Goal: Navigation & Orientation: Find specific page/section

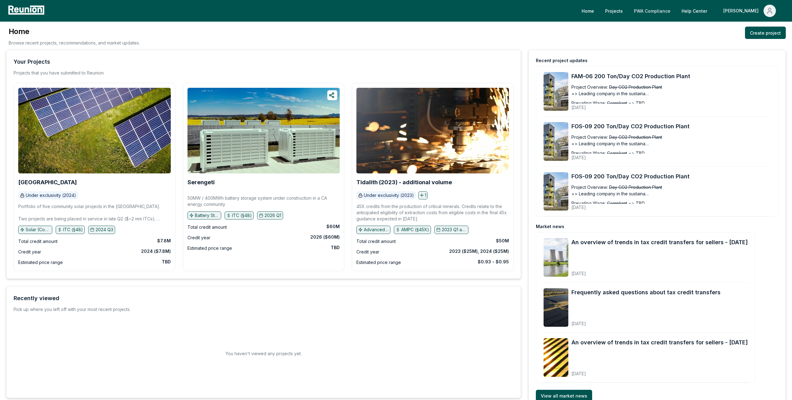
click at [675, 14] on link "PWA Compliance" at bounding box center [652, 11] width 46 height 12
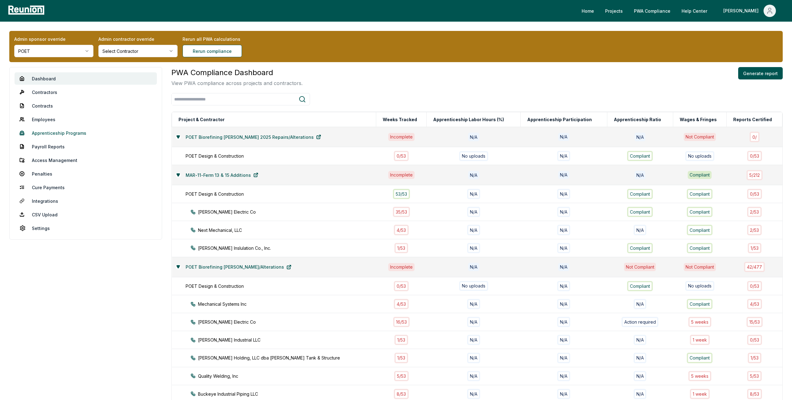
click at [68, 133] on link "Apprenticeship Programs" at bounding box center [86, 133] width 142 height 12
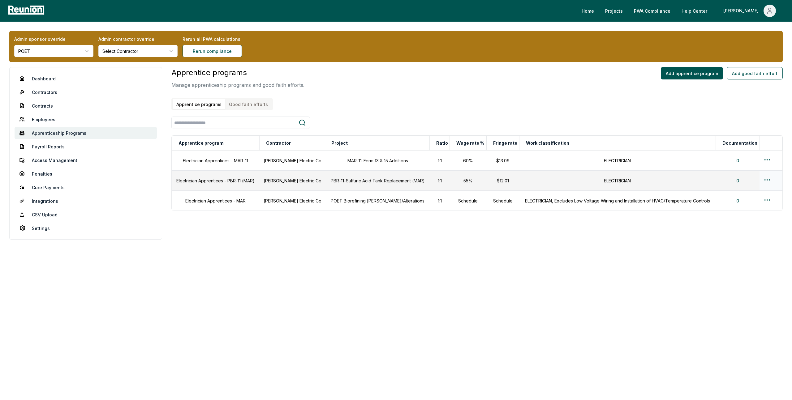
click at [767, 180] on html "Please visit us on your desktop We're working on making our marketplace mobile-…" at bounding box center [396, 200] width 792 height 400
click at [735, 202] on div "Edit" at bounding box center [757, 204] width 59 height 10
click at [42, 116] on link "Employees" at bounding box center [86, 119] width 142 height 12
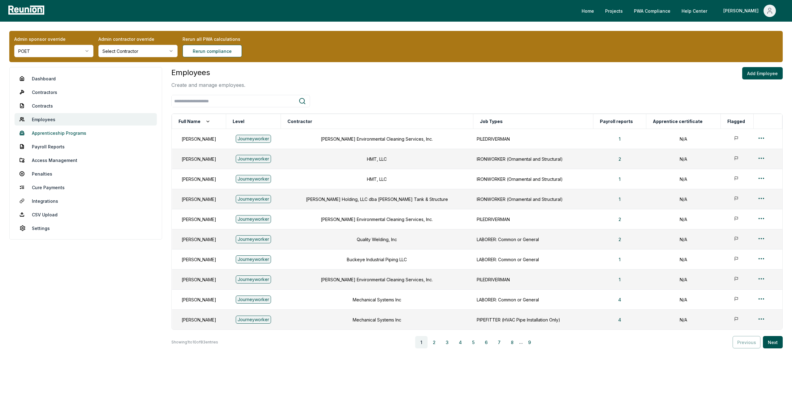
click at [67, 134] on link "Apprenticeship Programs" at bounding box center [86, 133] width 142 height 12
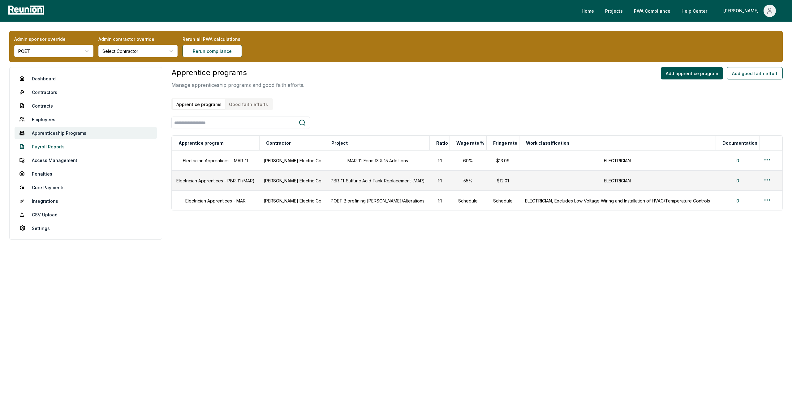
click at [50, 147] on link "Payroll Reports" at bounding box center [86, 146] width 142 height 12
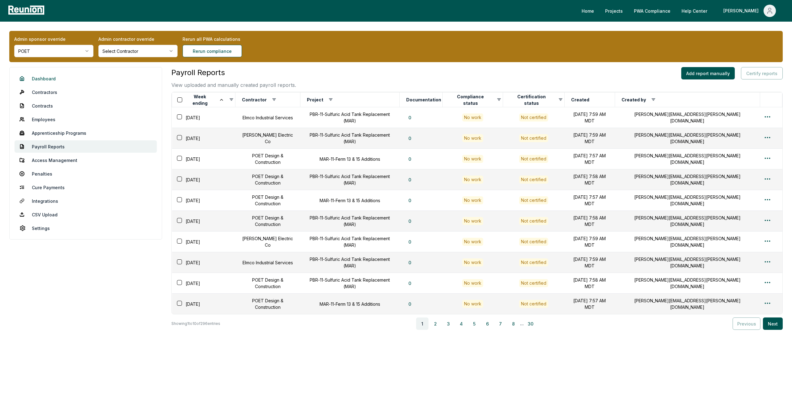
click at [43, 78] on link "Dashboard" at bounding box center [86, 78] width 142 height 12
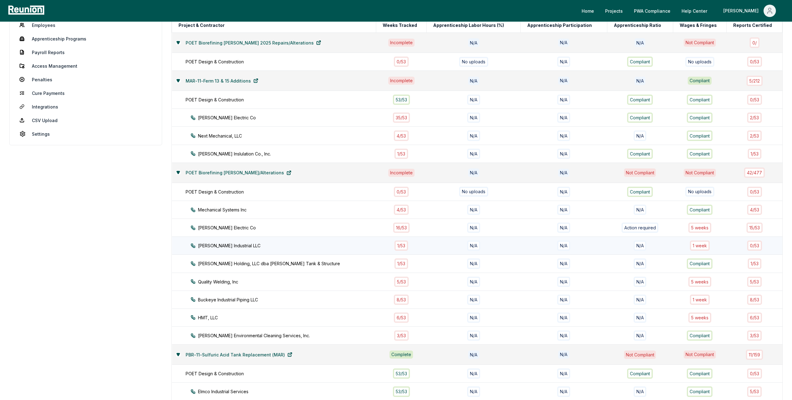
scroll to position [96, 0]
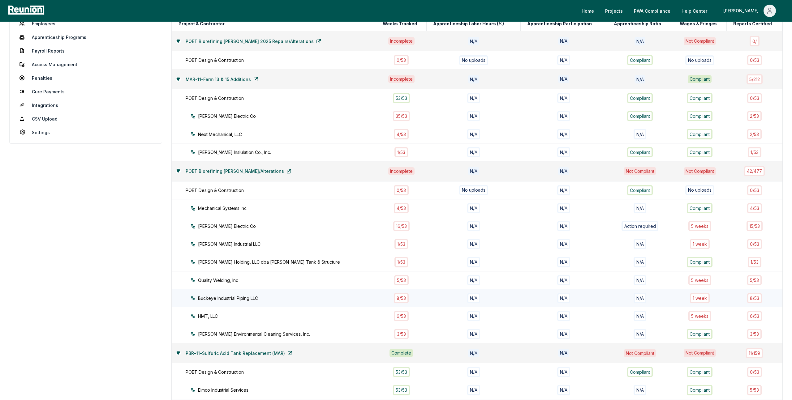
click at [317, 297] on div "Buckeye Industrial Piping LLC" at bounding box center [288, 298] width 197 height 6
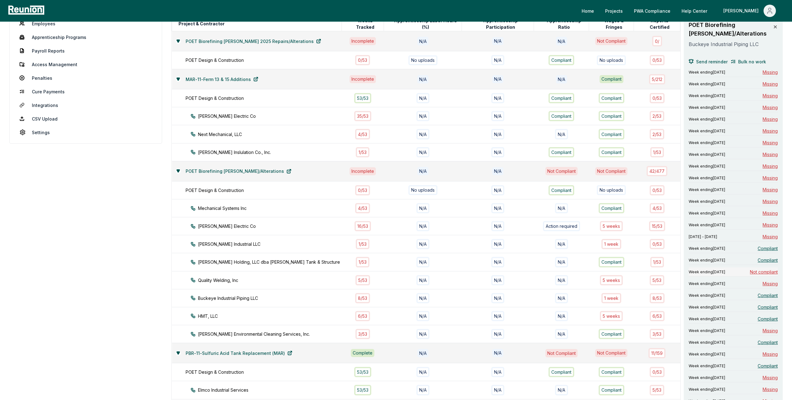
click at [760, 271] on span "Not compliant" at bounding box center [764, 272] width 28 height 6
